Goal: Task Accomplishment & Management: Manage account settings

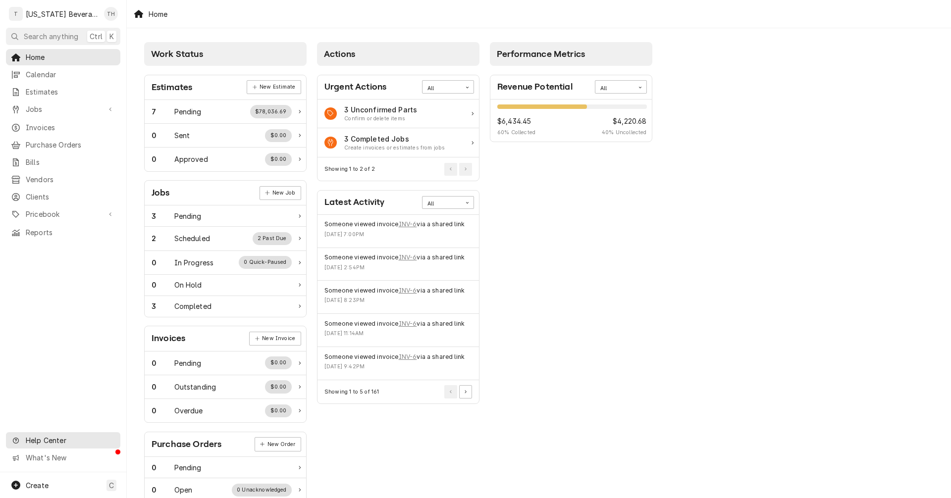
click at [34, 442] on span "Help Center" at bounding box center [70, 440] width 89 height 10
click at [107, 13] on div "Tara Hester's Avatar" at bounding box center [111, 14] width 14 height 14
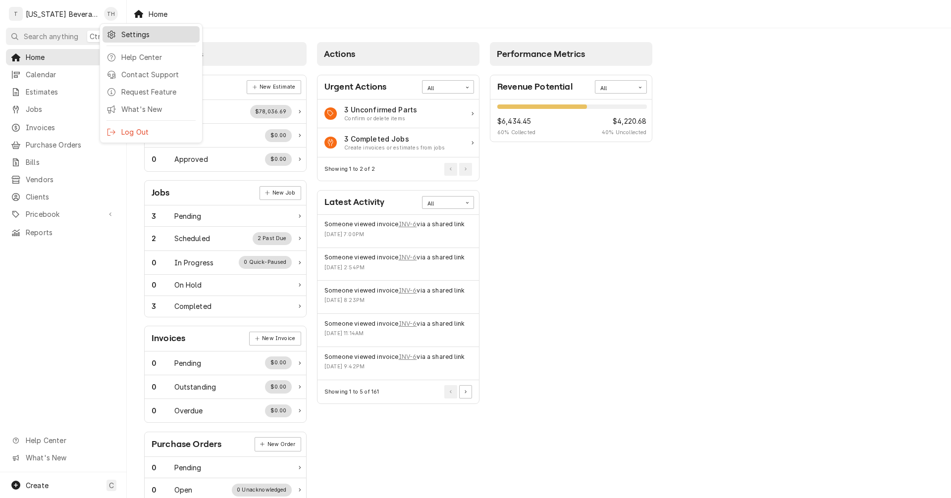
click at [120, 30] on div "Settings" at bounding box center [150, 34] width 93 height 12
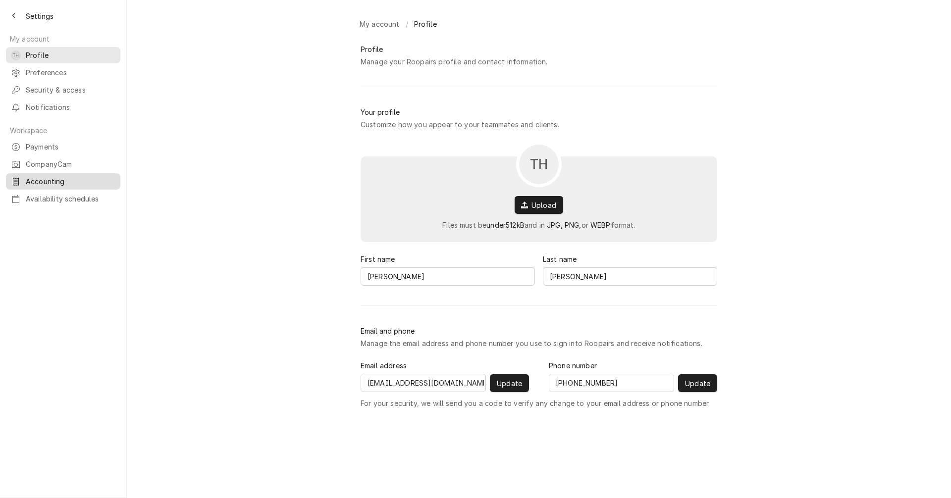
click at [46, 176] on span "Accounting" at bounding box center [71, 181] width 90 height 10
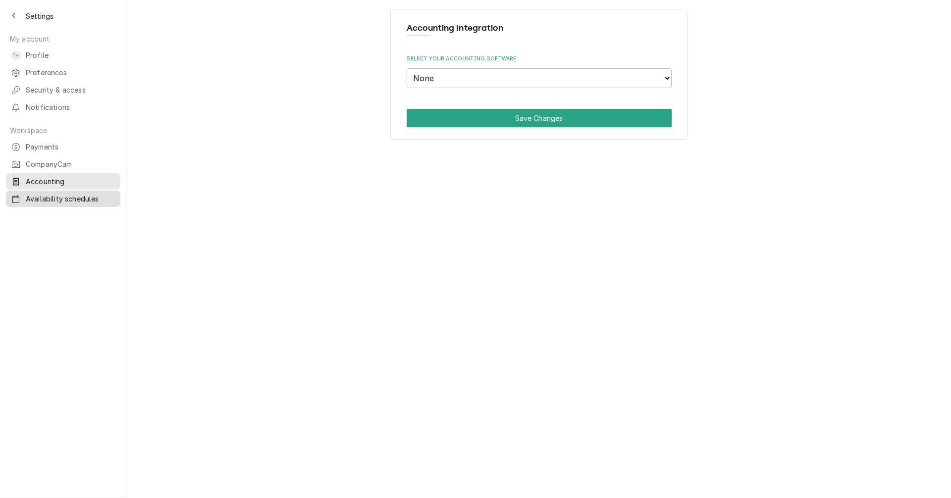
click at [46, 195] on div "Availability schedules" at bounding box center [63, 199] width 110 height 12
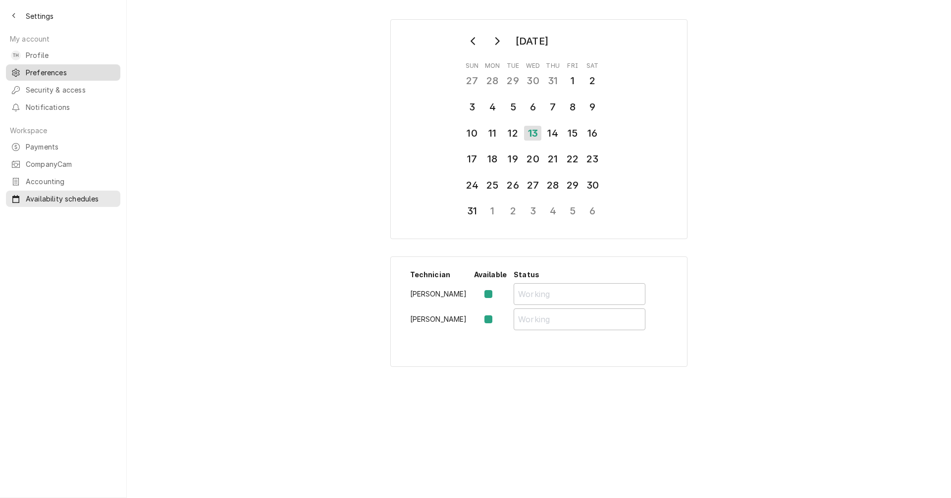
click at [54, 69] on span "Preferences" at bounding box center [71, 72] width 90 height 10
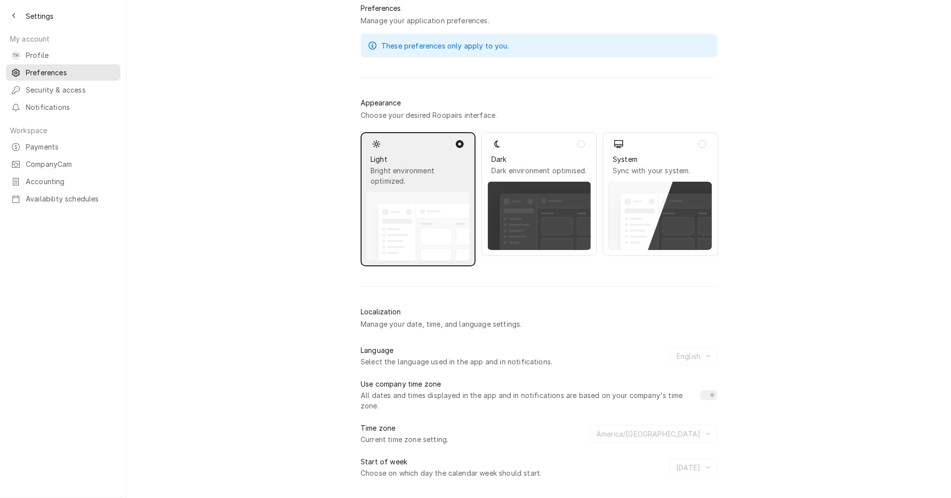
scroll to position [43, 0]
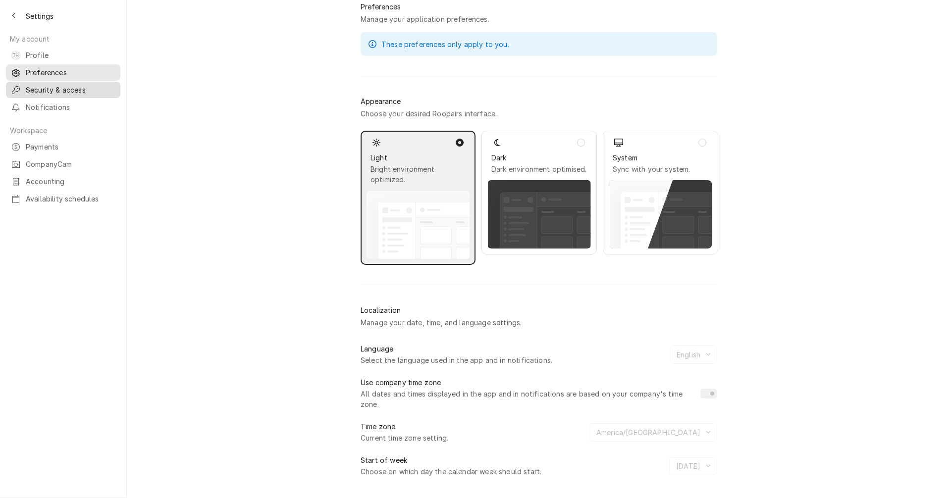
click at [89, 88] on span "Security & access" at bounding box center [71, 90] width 90 height 10
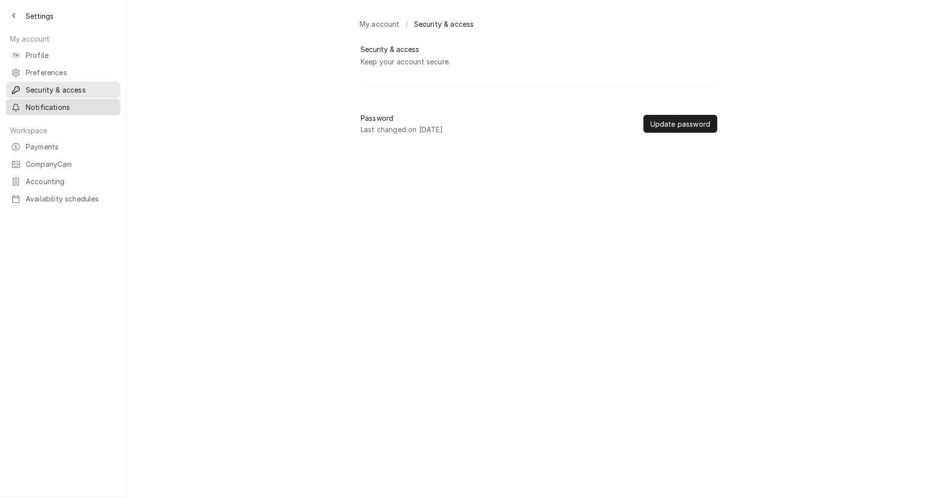
click at [70, 105] on span "Notifications" at bounding box center [71, 107] width 90 height 10
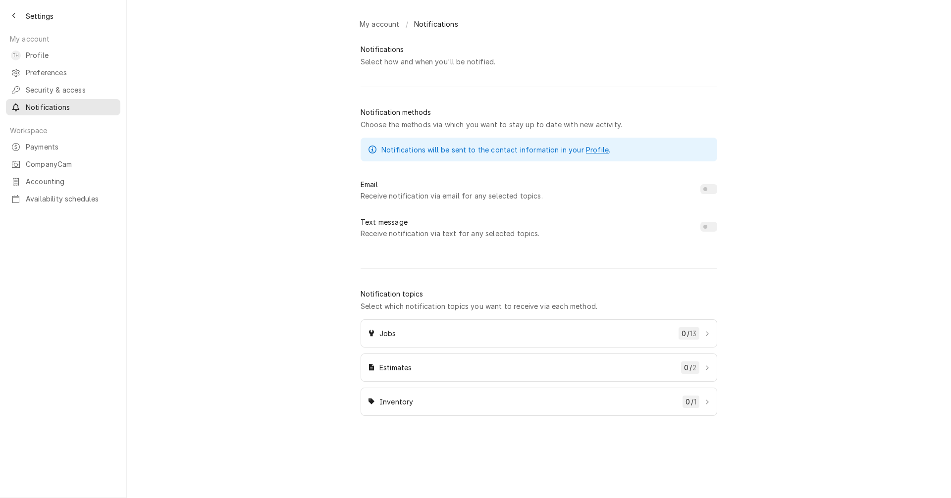
checkbox input "true"
click at [29, 70] on span "Preferences" at bounding box center [71, 72] width 90 height 10
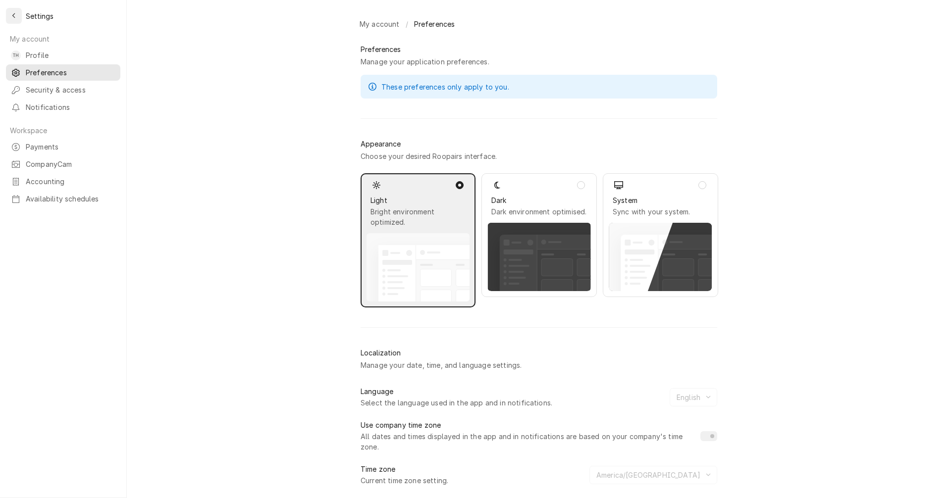
click at [12, 16] on icon "Back to previous page" at bounding box center [14, 15] width 4 height 7
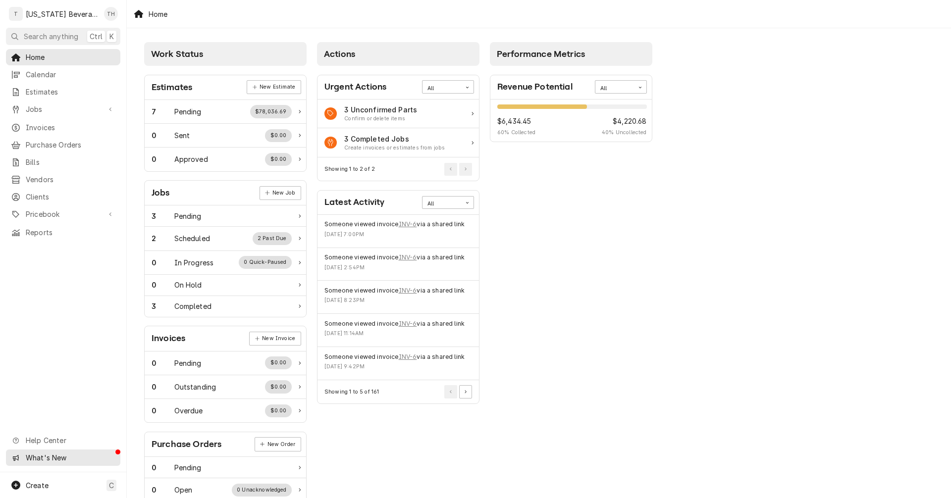
click at [63, 460] on span "What's New" at bounding box center [70, 458] width 89 height 10
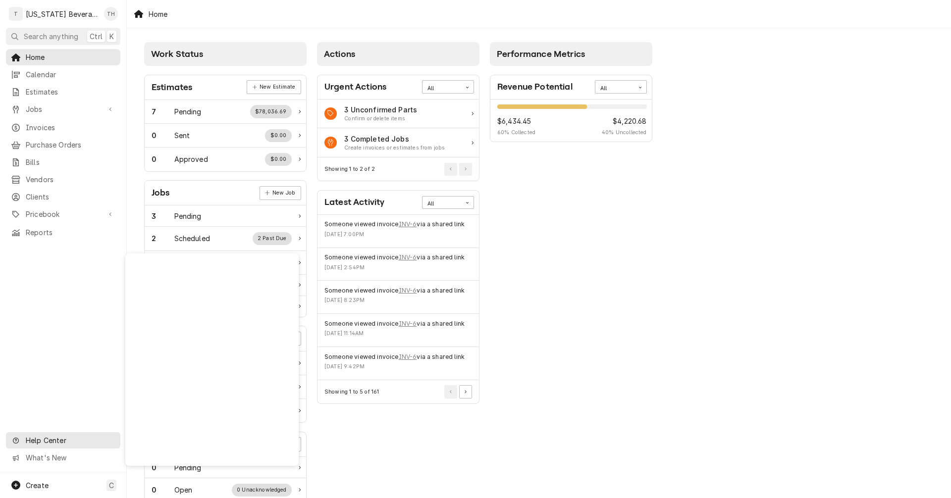
click at [59, 449] on link "Help Center" at bounding box center [63, 440] width 114 height 16
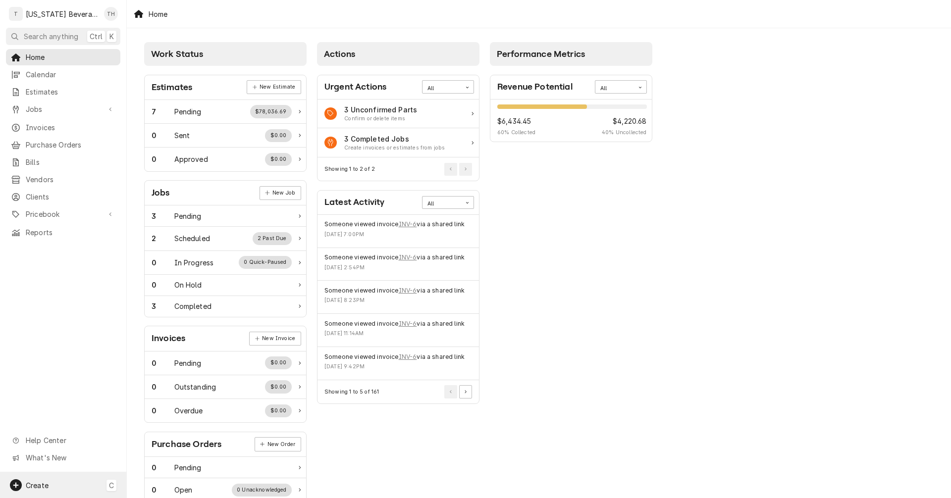
click at [48, 486] on span "Create" at bounding box center [37, 485] width 23 height 8
click at [61, 382] on html "T [US_STATE] Beverage Solutions TH Search anything Ctrl K Home Calendar Estimat…" at bounding box center [475, 249] width 951 height 498
click at [22, 34] on div "Search anything" at bounding box center [44, 36] width 68 height 10
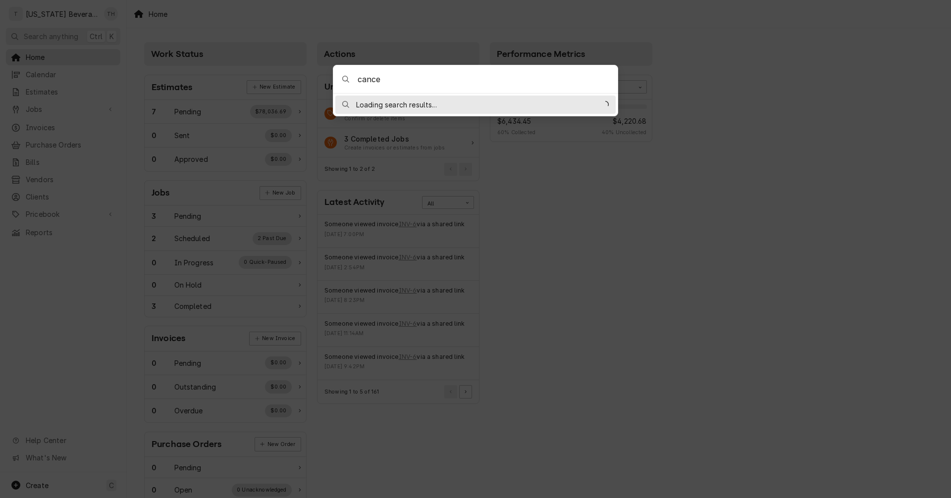
type input "cancel"
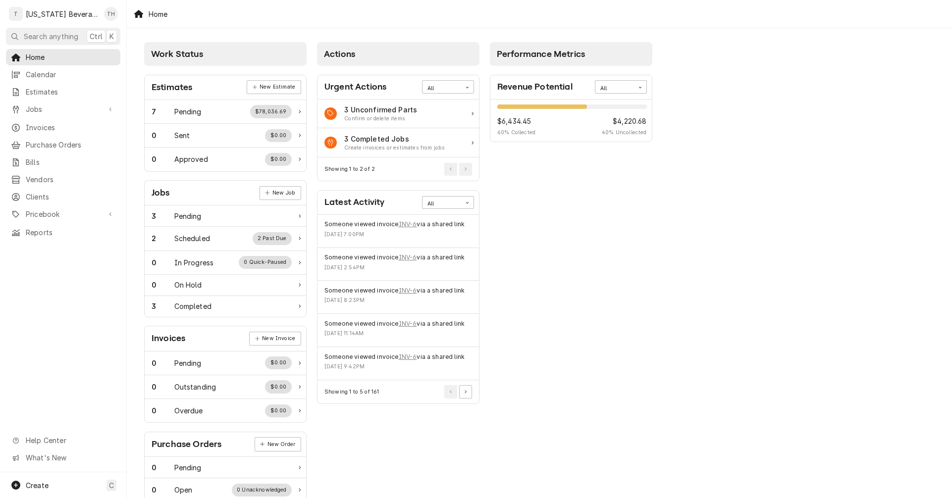
click at [692, 100] on body "T [US_STATE] Beverage Solutions TH Search anything Ctrl K Home Calendar Estimat…" at bounding box center [475, 249] width 951 height 498
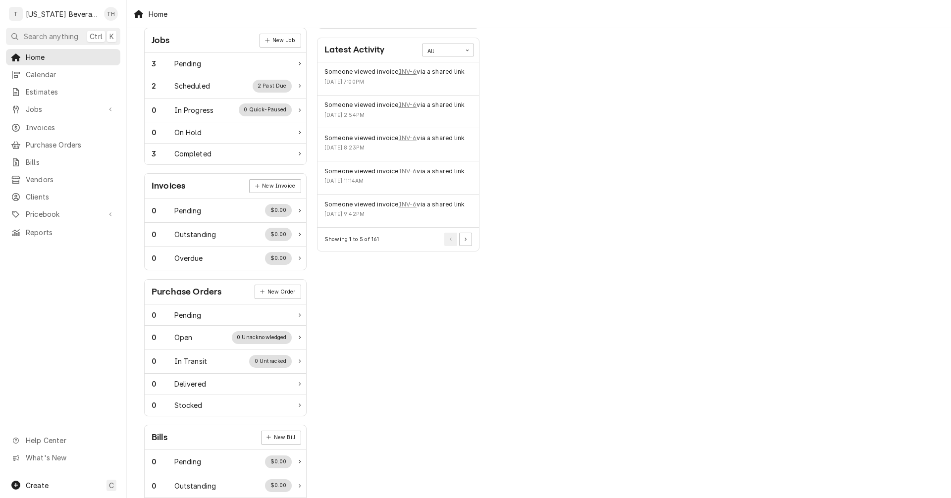
scroll to position [194, 0]
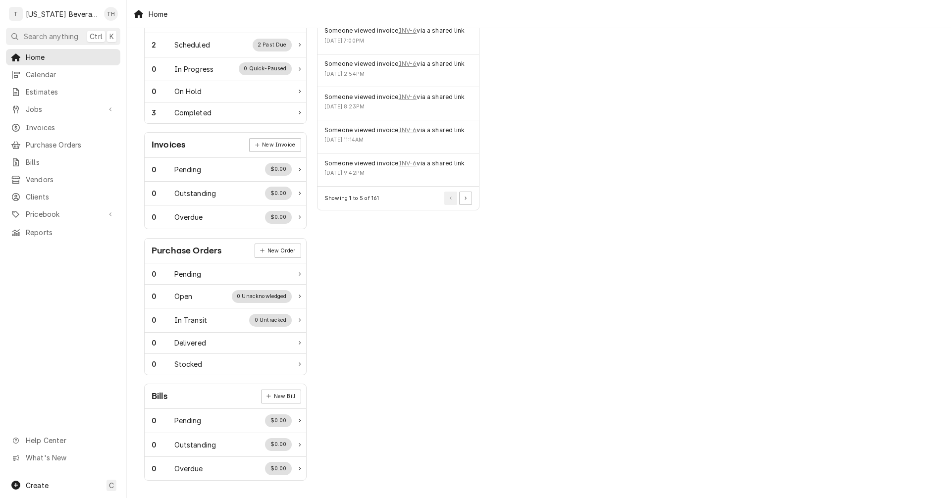
drag, startPoint x: 844, startPoint y: 0, endPoint x: 578, endPoint y: 155, distance: 307.8
click at [578, 155] on div "Performance Metrics Revenue Potential All 60% $6,434.45 60 % Collected $4,220.6…" at bounding box center [571, 165] width 173 height 643
click at [70, 447] on div "Help Center" at bounding box center [63, 440] width 110 height 12
